Goal: Task Accomplishment & Management: Complete application form

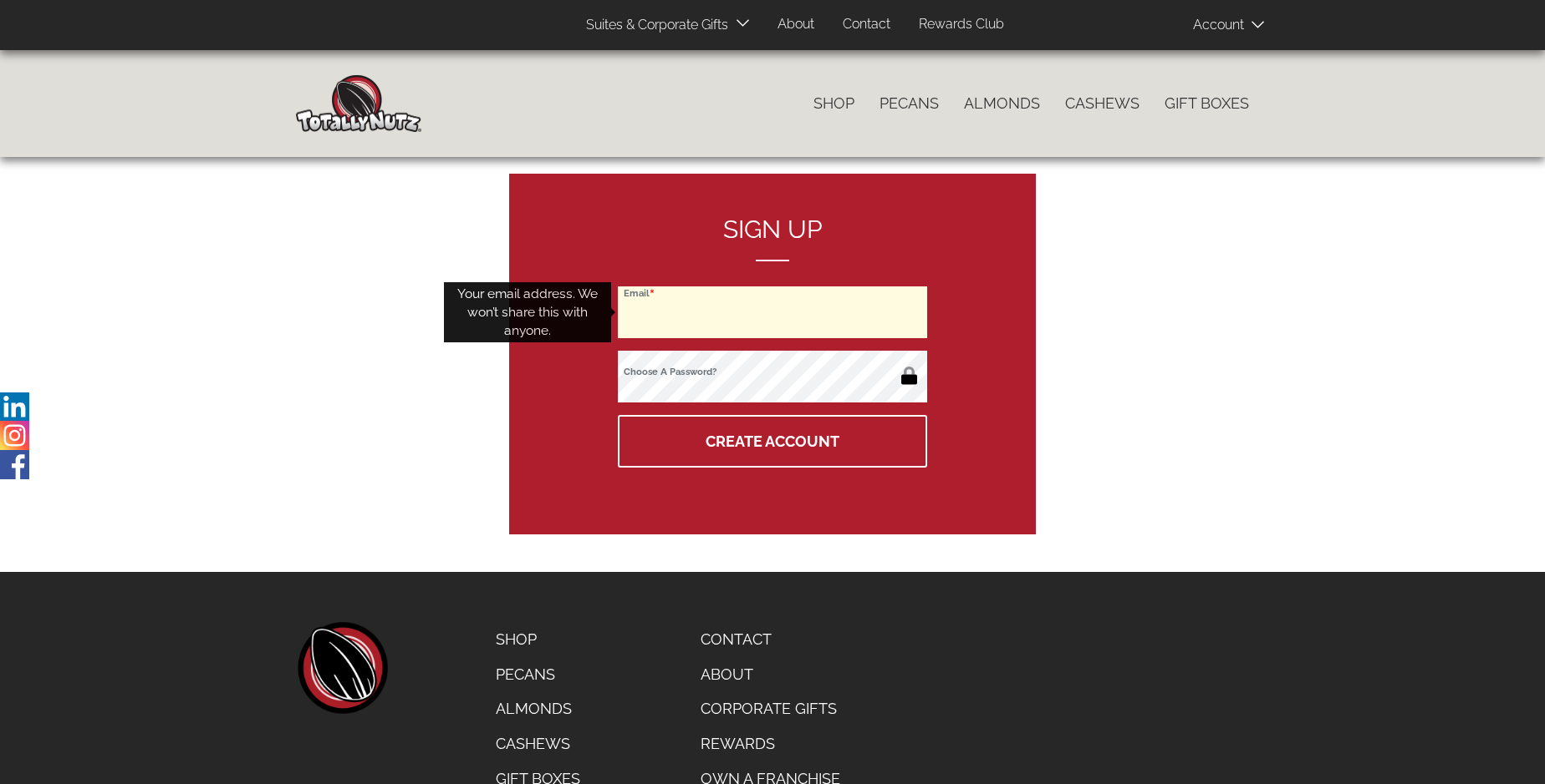
click at [772, 312] on input "Email" at bounding box center [772, 312] width 309 height 52
type input "[EMAIL_ADDRESS][PERSON_NAME][DOMAIN_NAME]"
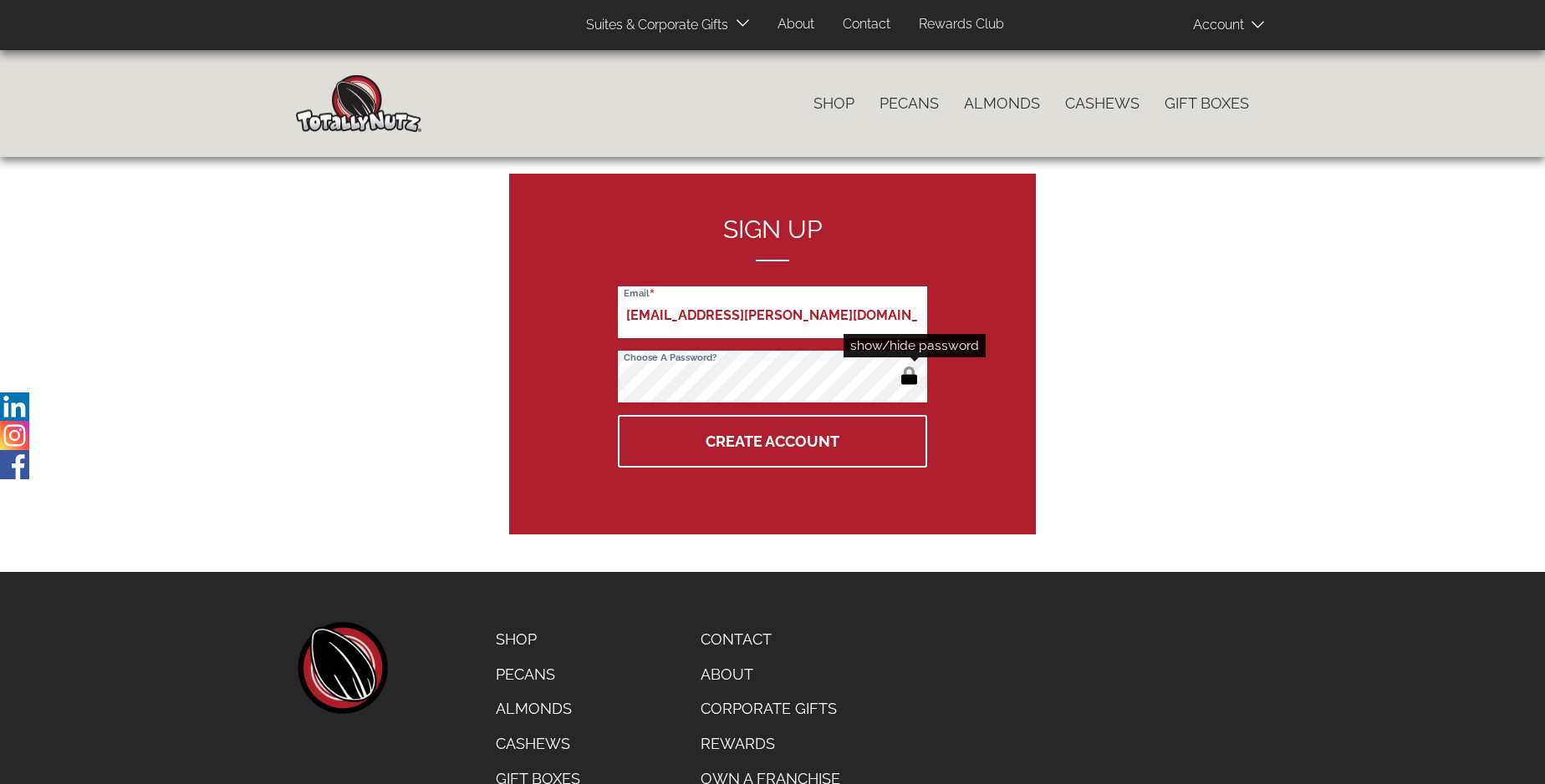
click at [909, 377] on button "button" at bounding box center [909, 378] width 28 height 27
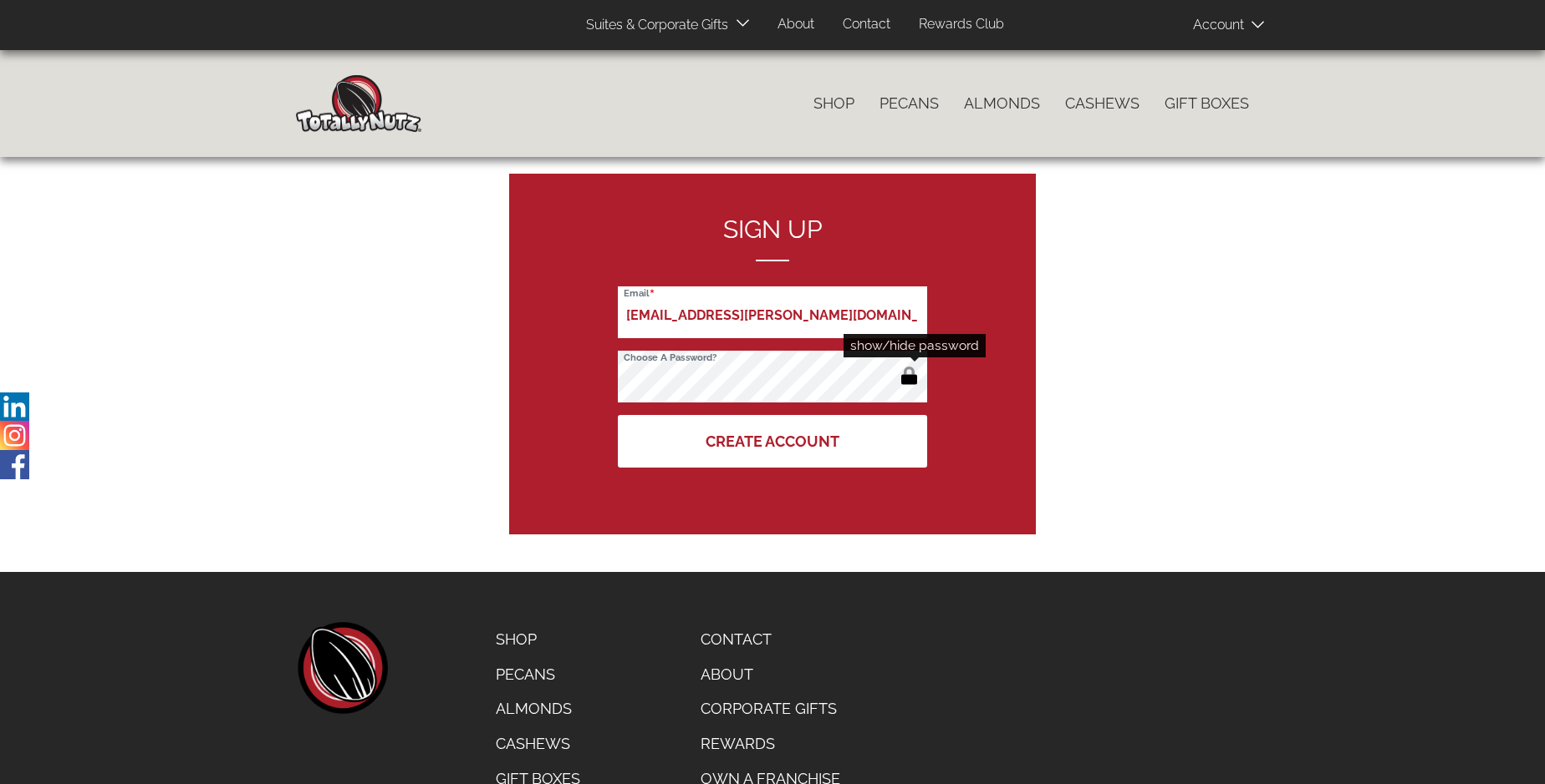
click at [772, 441] on button "Create Account" at bounding box center [772, 441] width 309 height 53
